Goal: Task Accomplishment & Management: Manage account settings

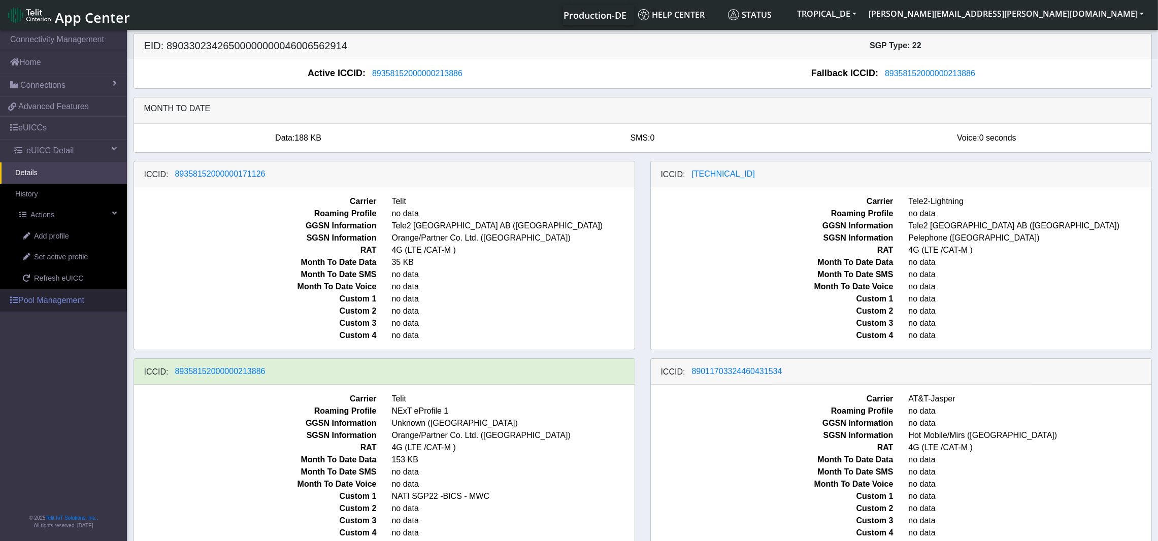
click at [45, 301] on link "Pool Management" at bounding box center [63, 300] width 127 height 22
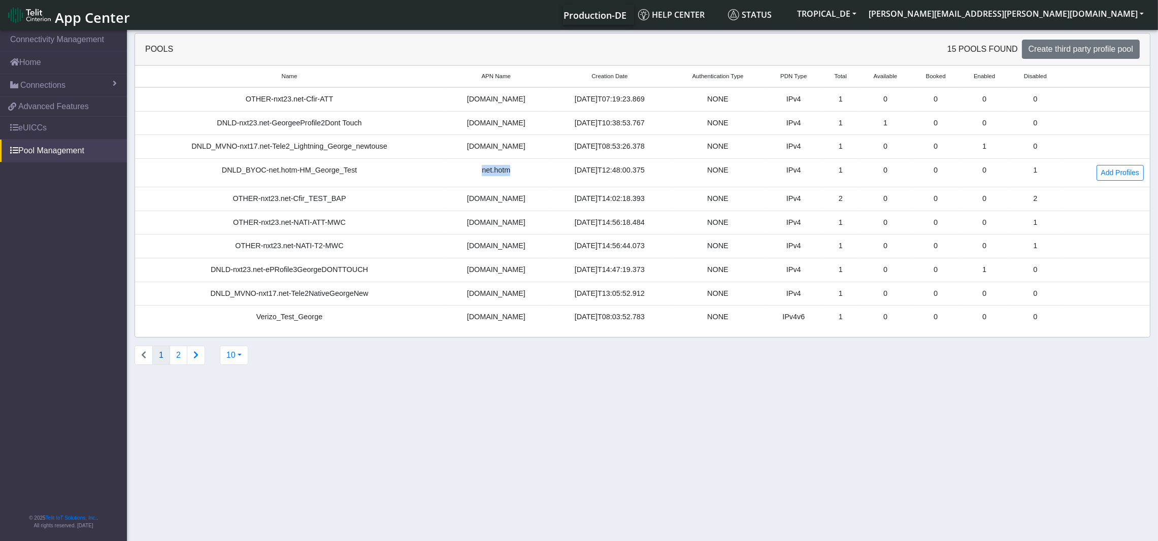
drag, startPoint x: 509, startPoint y: 175, endPoint x: 447, endPoint y: 172, distance: 62.0
click at [447, 172] on td "net.hotm" at bounding box center [496, 173] width 105 height 28
click at [283, 172] on div "DNLD_BYOC-net.hotm-HM_George_Test" at bounding box center [289, 170] width 297 height 11
drag, startPoint x: 247, startPoint y: 173, endPoint x: 363, endPoint y: 170, distance: 115.8
click at [363, 170] on div "DNLD_BYOC-net.hotm-HM_George_Test" at bounding box center [289, 170] width 297 height 11
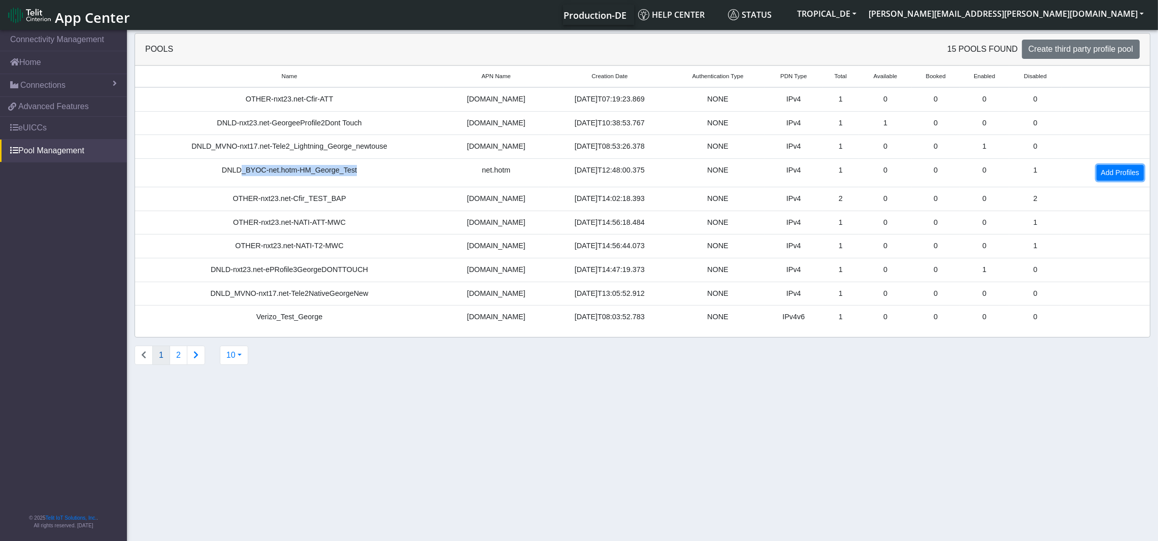
click at [1108, 172] on link "Add Profiles" at bounding box center [1120, 173] width 47 height 16
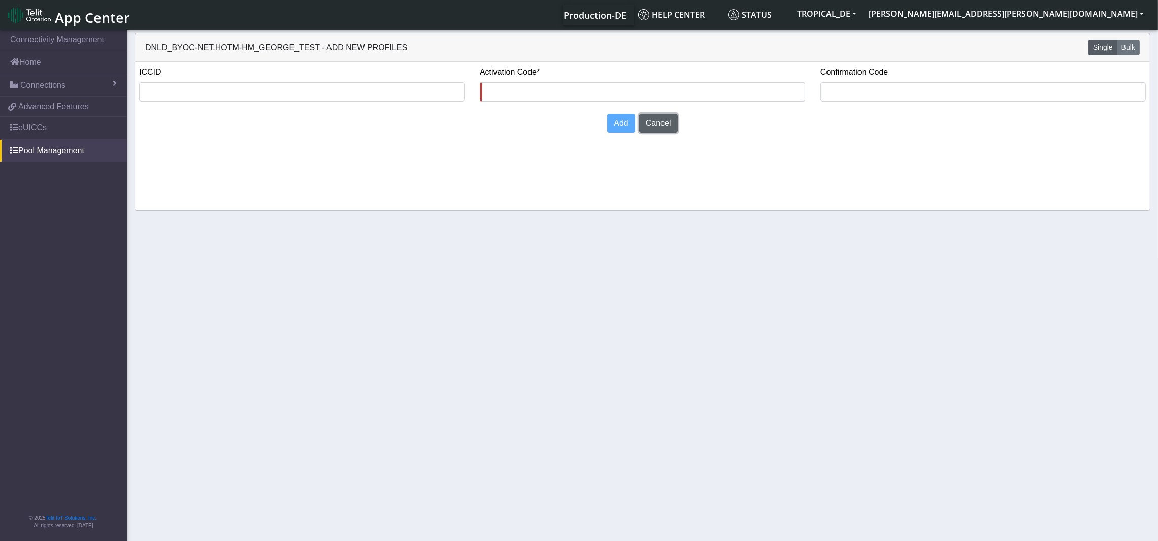
click at [665, 122] on button "Cancel" at bounding box center [658, 123] width 39 height 19
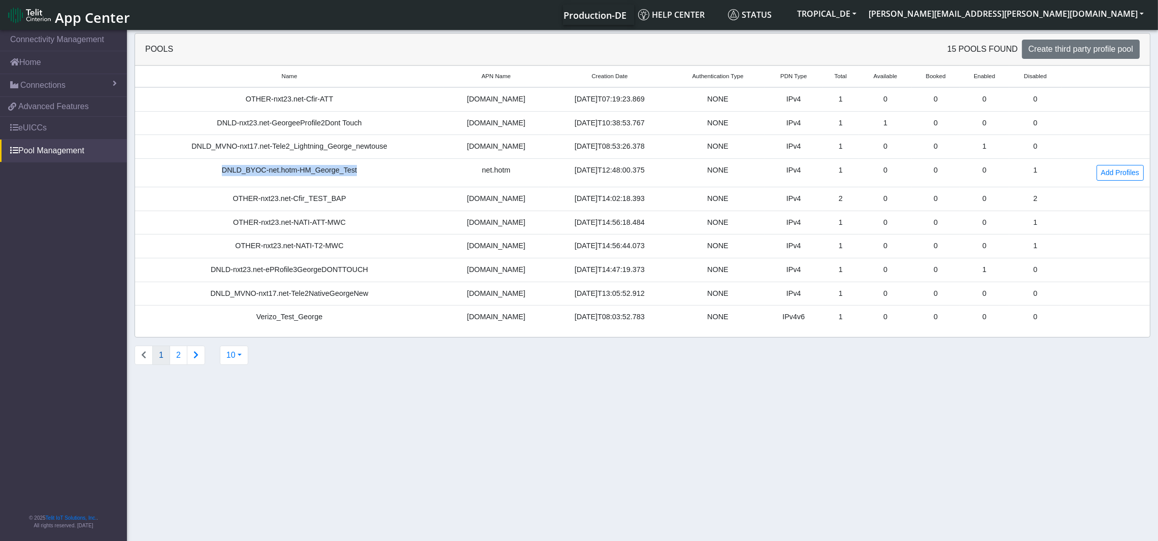
drag, startPoint x: 358, startPoint y: 172, endPoint x: 205, endPoint y: 174, distance: 153.4
click at [205, 174] on div "DNLD_BYOC-net.hotm-HM_George_Test" at bounding box center [289, 170] width 297 height 11
click at [267, 173] on div "DNLD_BYOC-net.hotm-HM_George_Test" at bounding box center [289, 170] width 297 height 11
click at [1062, 46] on span "Create third party profile pool" at bounding box center [1081, 49] width 105 height 9
select select "IPv4"
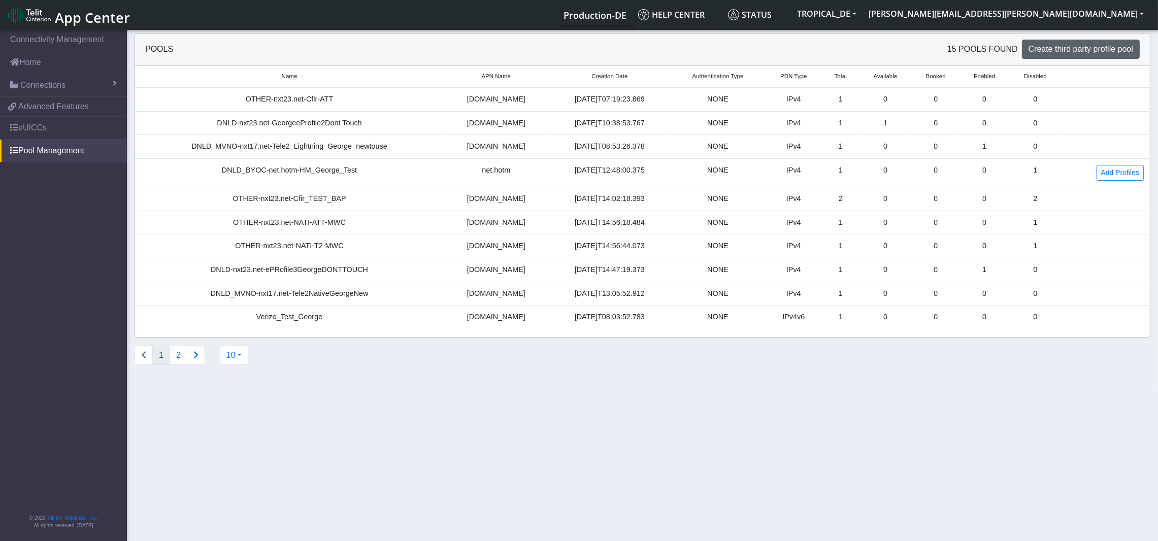
select select "NONE"
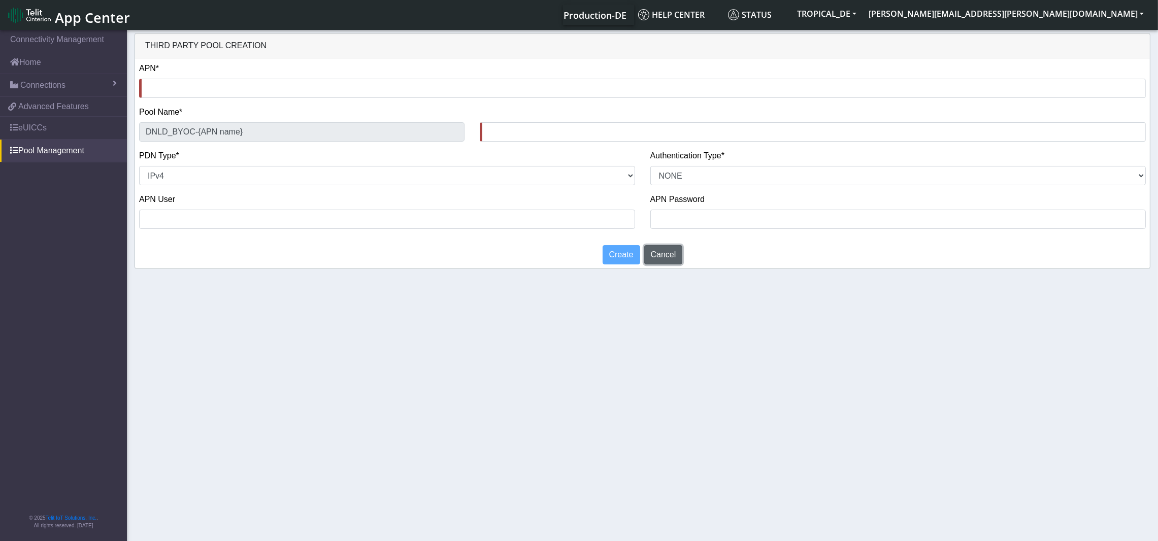
click at [657, 254] on button "Cancel" at bounding box center [663, 254] width 39 height 19
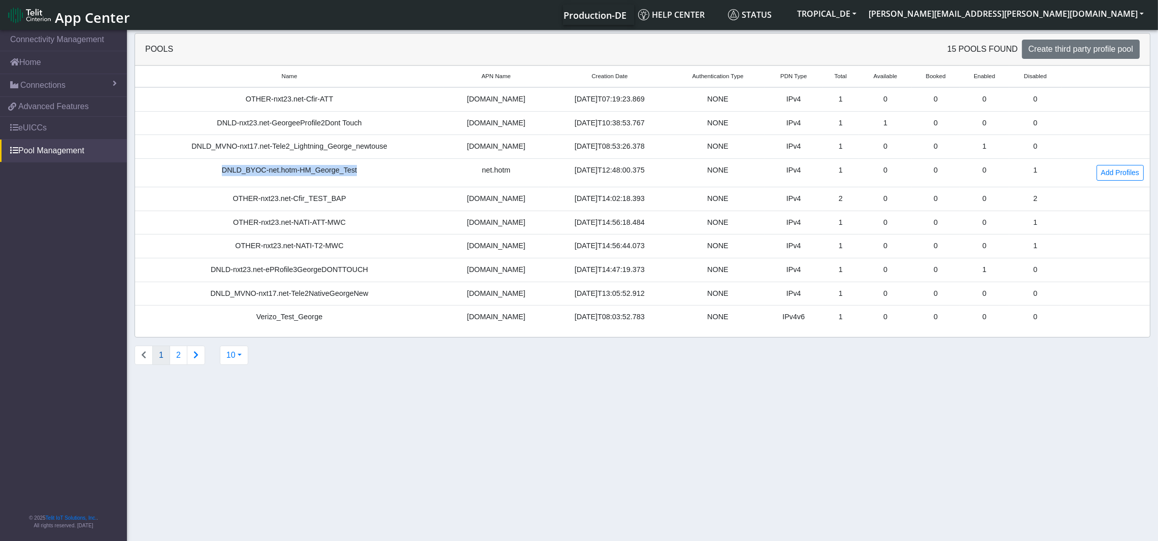
drag, startPoint x: 358, startPoint y: 171, endPoint x: 227, endPoint y: 177, distance: 131.1
click at [227, 177] on td "DNLD_BYOC-net.hotm-HM_George_Test" at bounding box center [289, 173] width 309 height 28
click at [39, 131] on link "eUICCs" at bounding box center [63, 128] width 127 height 22
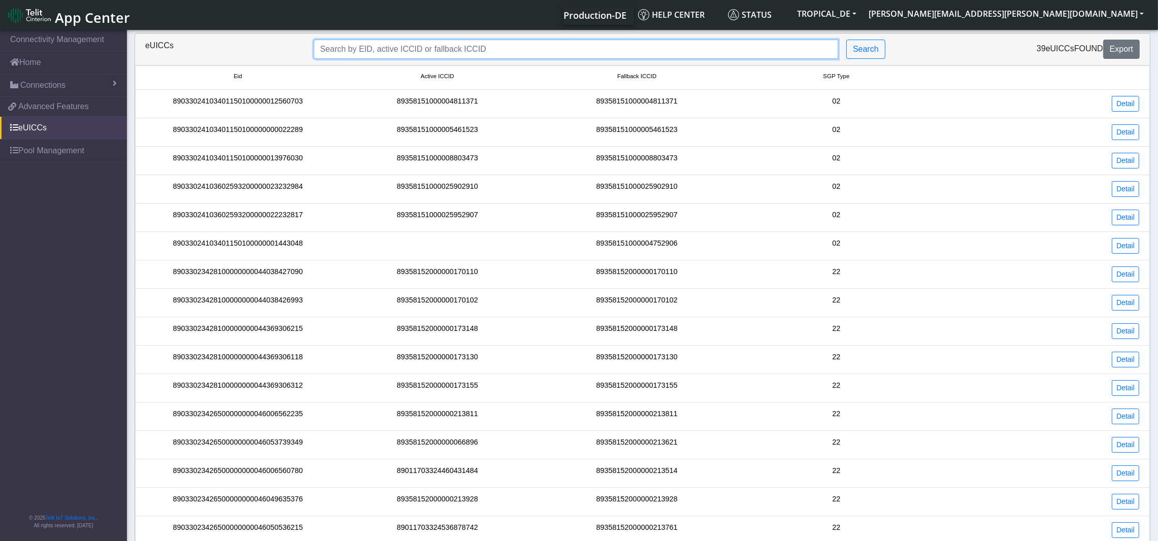
click at [617, 52] on input "Search..." at bounding box center [576, 49] width 525 height 19
paste input "89033023426500000000046006562914"
type input "89033023426500000000046006562914"
click at [864, 47] on button "Search" at bounding box center [865, 49] width 39 height 19
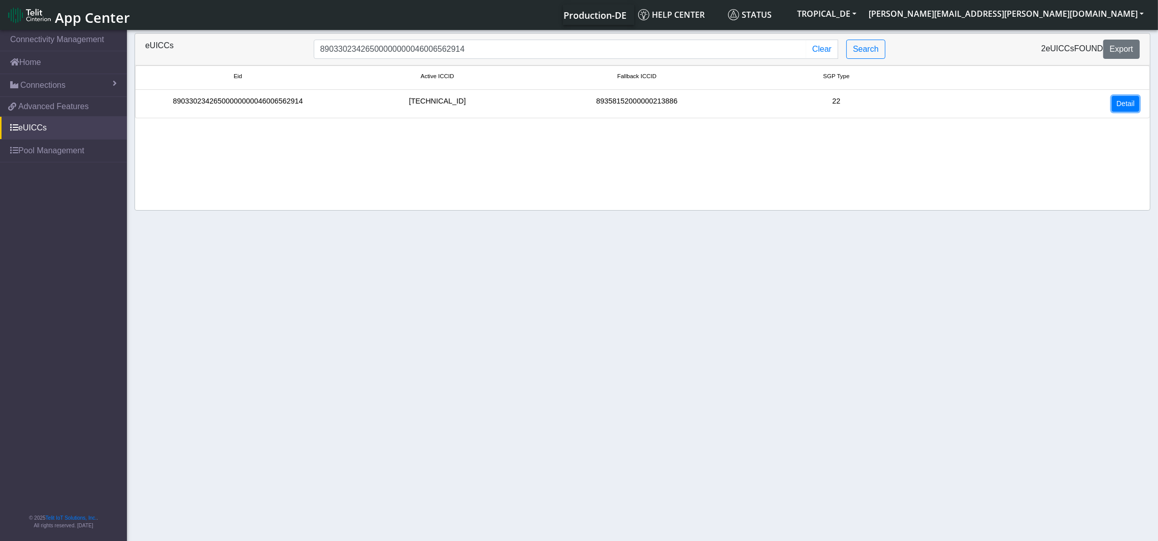
click at [1121, 103] on link "Detail" at bounding box center [1125, 104] width 27 height 16
